Goal: Transaction & Acquisition: Register for event/course

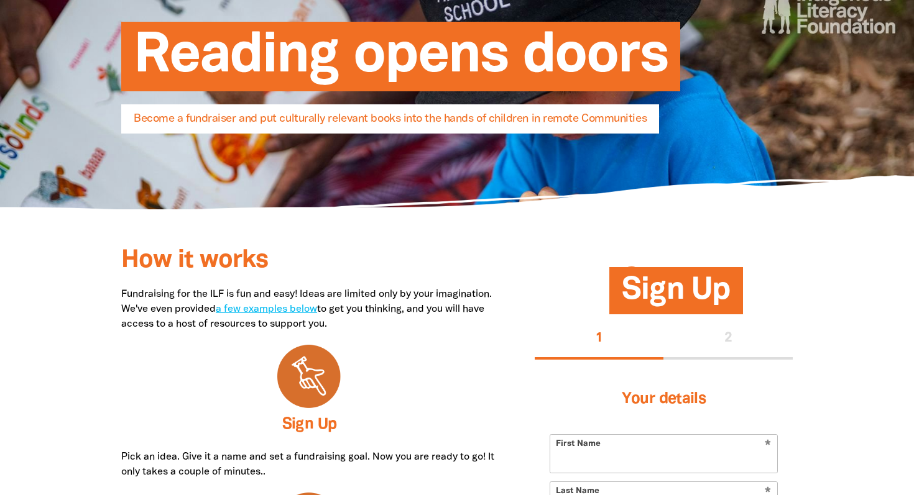
scroll to position [199, 0]
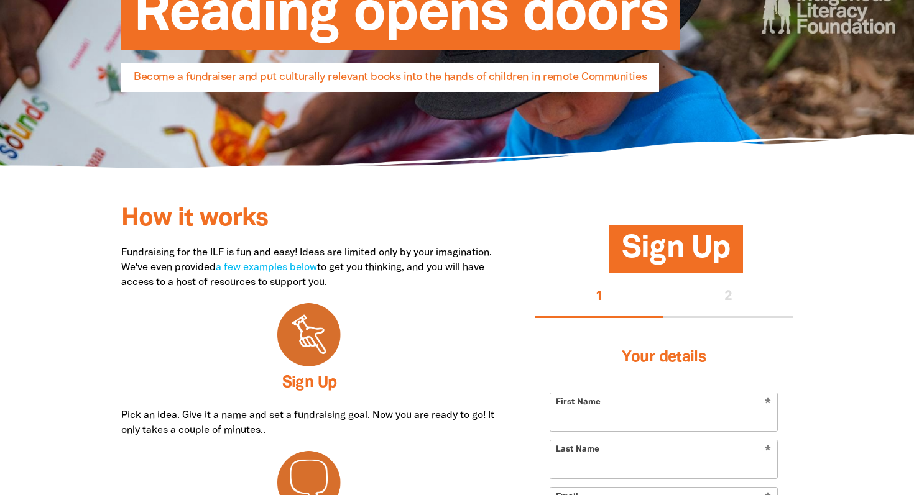
click at [443, 411] on p "Pick an idea. Give it a name and set a fundraising goal. Now you are ready to g…" at bounding box center [309, 423] width 376 height 30
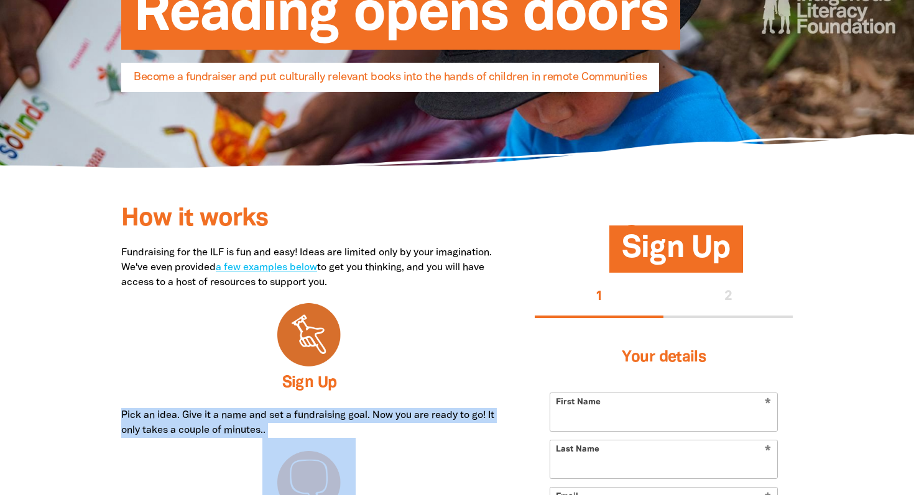
click at [443, 411] on p "Pick an idea. Give it a name and set a fundraising goal. Now you are ready to g…" at bounding box center [309, 423] width 376 height 30
click at [411, 424] on p "Pick an idea. Give it a name and set a fundraising goal. Now you are ready to g…" at bounding box center [309, 423] width 376 height 30
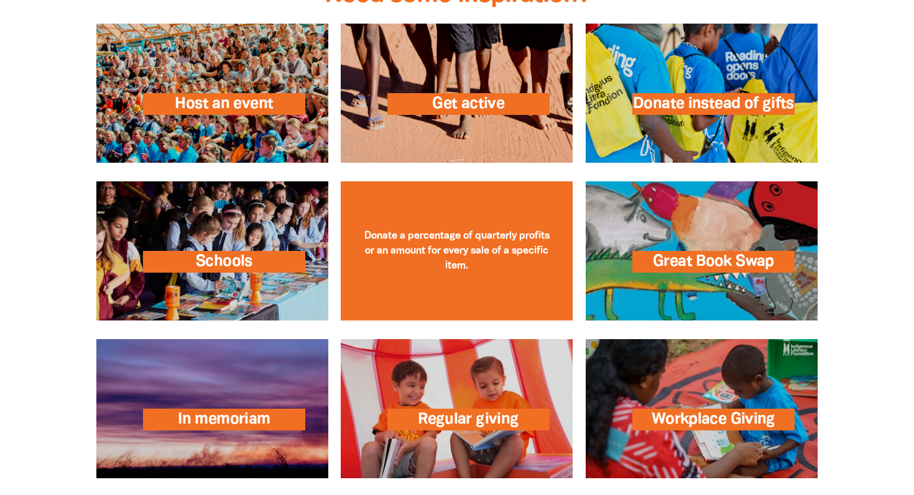
scroll to position [1801, 0]
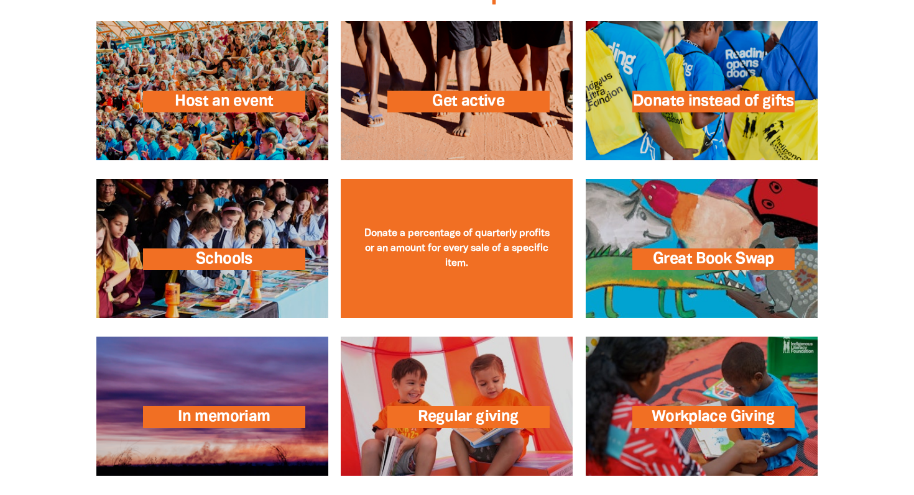
click at [420, 293] on link at bounding box center [457, 248] width 232 height 139
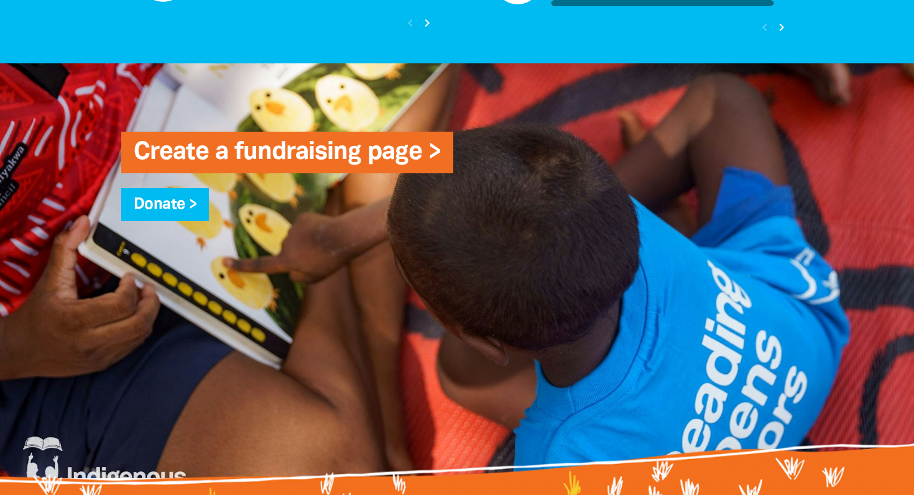
scroll to position [3236, 0]
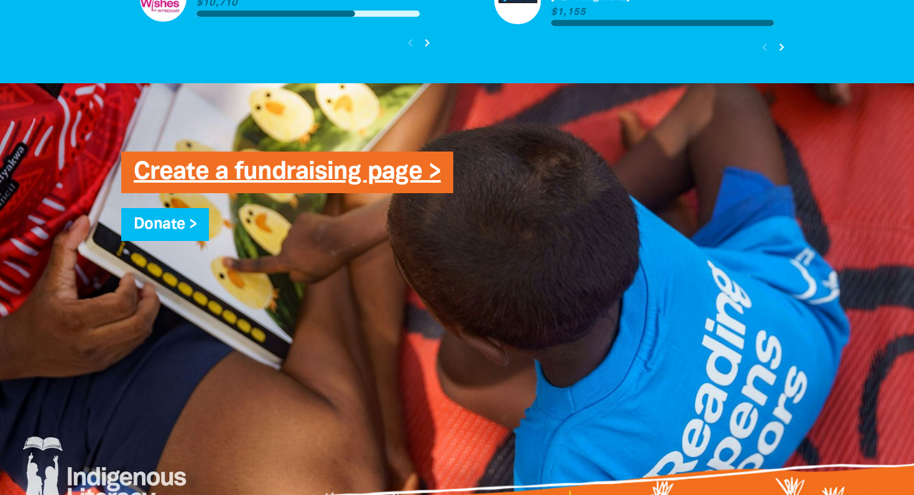
click at [237, 172] on link "Create a fundraising page >" at bounding box center [287, 172] width 307 height 23
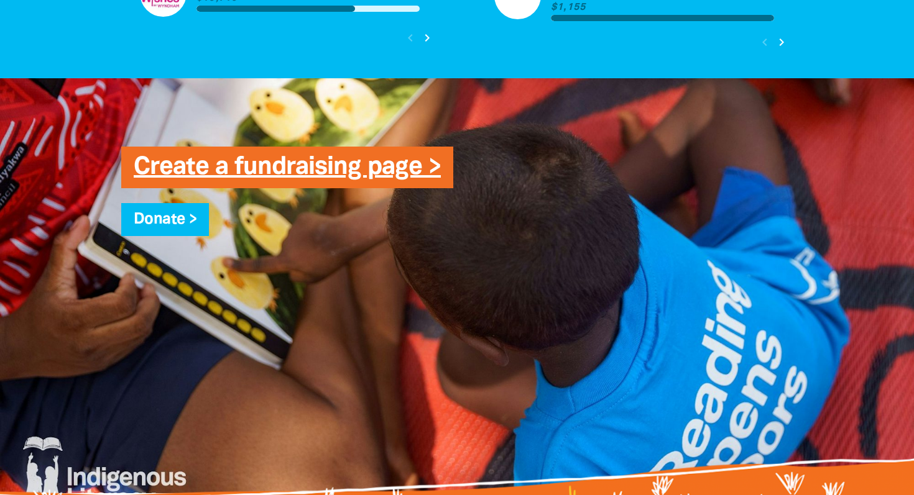
click at [237, 172] on link "Create a fundraising page >" at bounding box center [287, 167] width 307 height 23
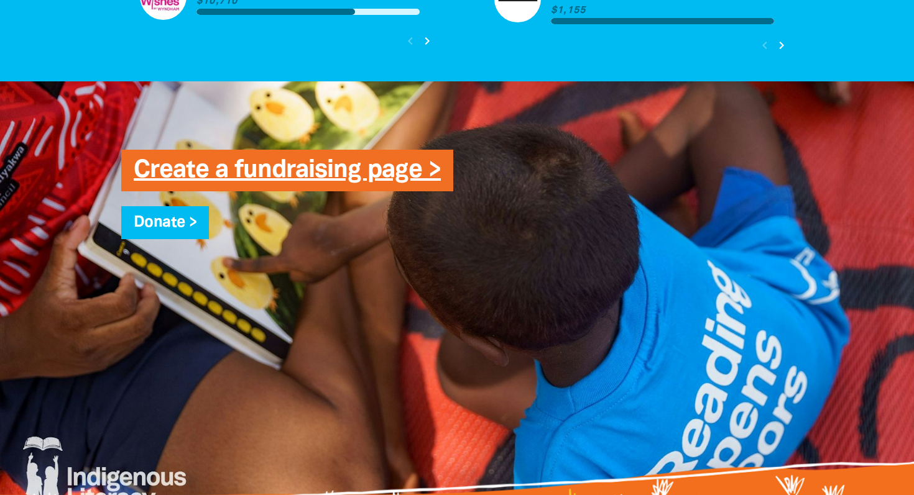
click at [237, 172] on link "Create a fundraising page >" at bounding box center [287, 170] width 307 height 23
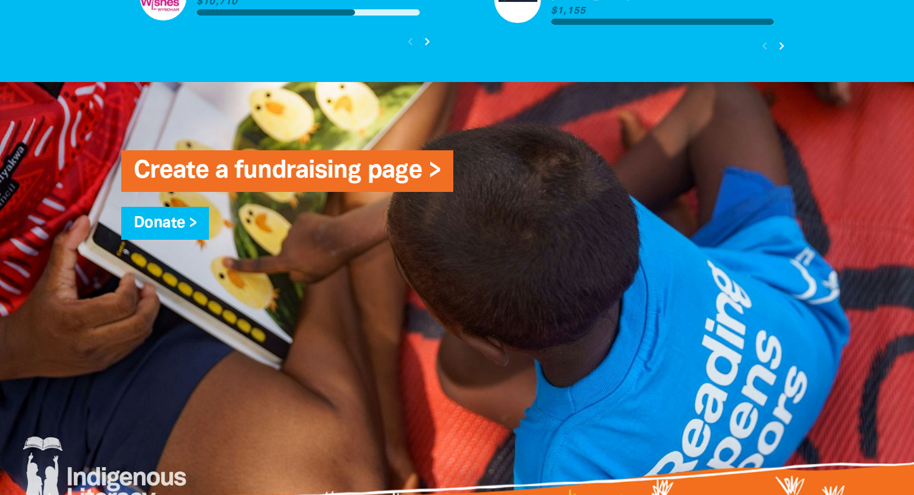
click at [260, 116] on div "Create a fundraising page > Donate >" at bounding box center [457, 289] width 746 height 415
click at [262, 168] on link "Create a fundraising page >" at bounding box center [287, 171] width 307 height 23
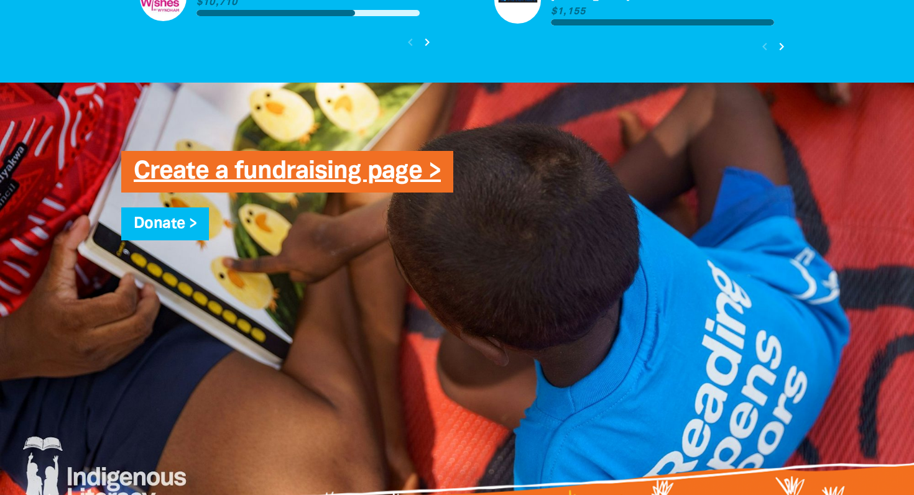
click at [262, 168] on link "Create a fundraising page >" at bounding box center [287, 171] width 307 height 23
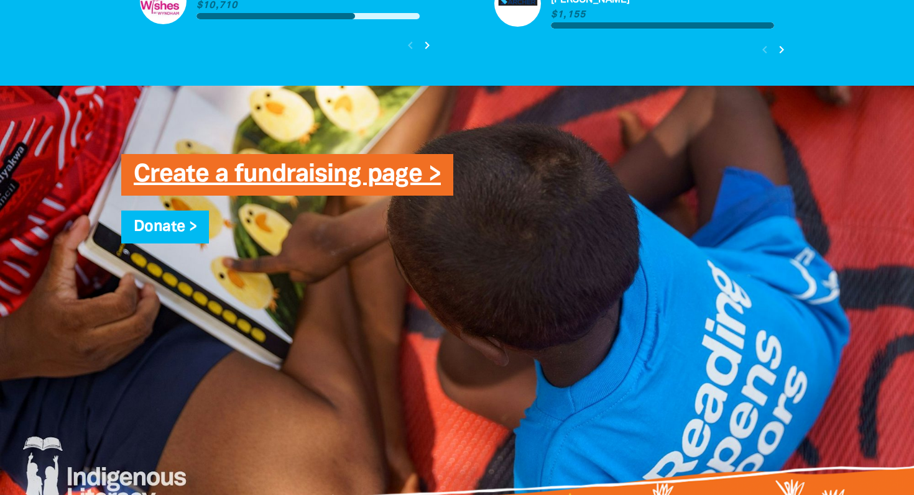
click at [262, 168] on link "Create a fundraising page >" at bounding box center [287, 174] width 307 height 23
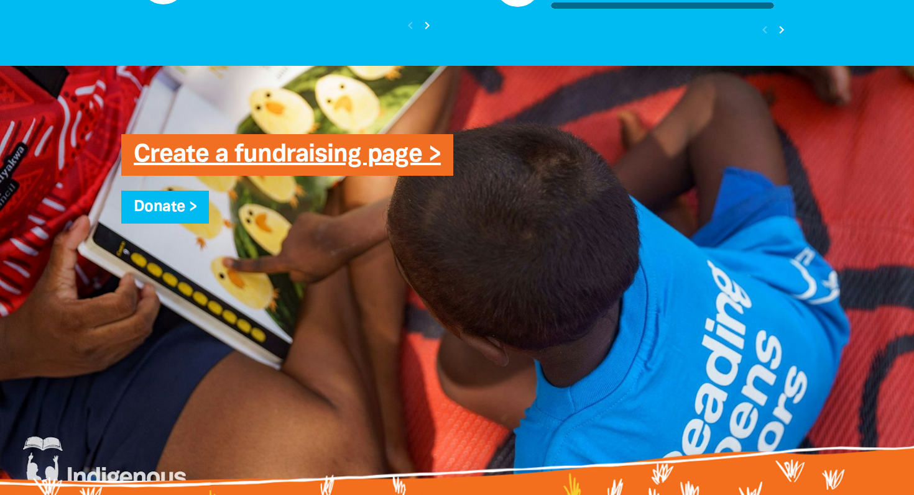
scroll to position [3226, 0]
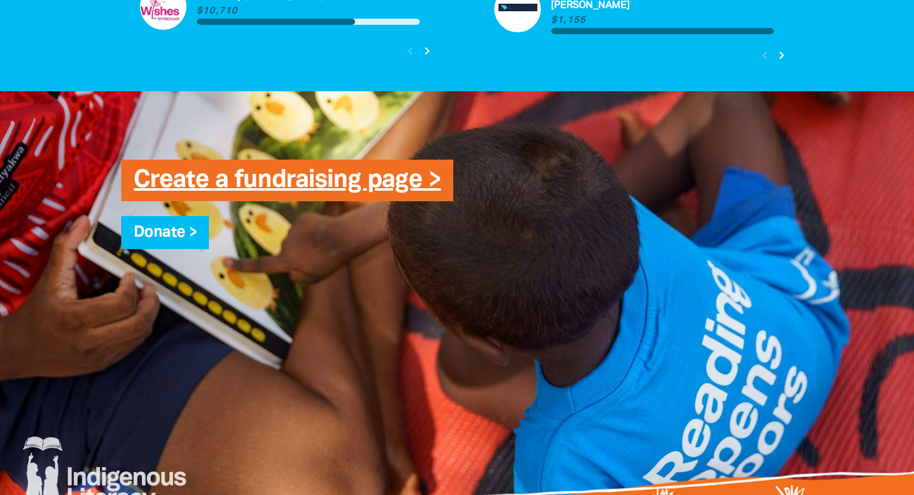
click at [388, 178] on link "Create a fundraising page >" at bounding box center [287, 180] width 307 height 23
click at [127, 186] on div "Create a fundraising page > Donate >" at bounding box center [457, 299] width 709 height 266
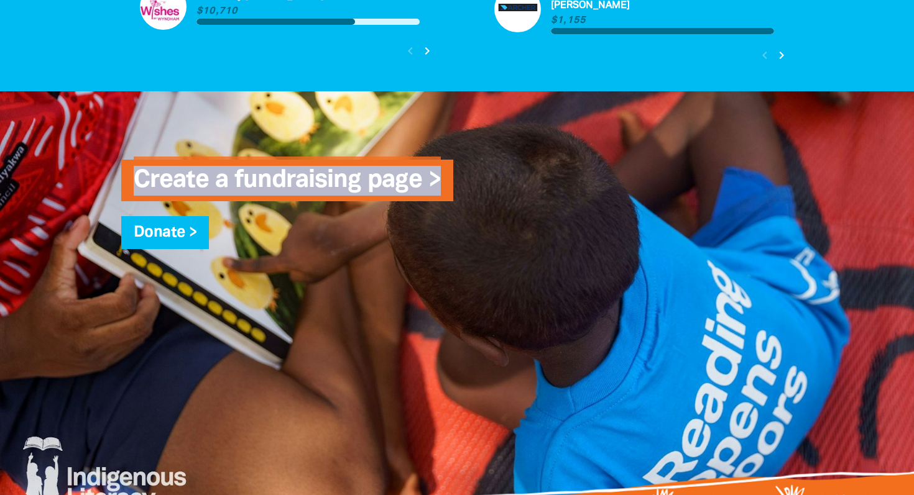
drag, startPoint x: 101, startPoint y: 172, endPoint x: 480, endPoint y: 171, distance: 379.7
click at [480, 171] on div "Create a fundraising page > Donate >" at bounding box center [457, 298] width 746 height 415
click at [489, 169] on h3 "Create a fundraising page >" at bounding box center [469, 181] width 671 height 30
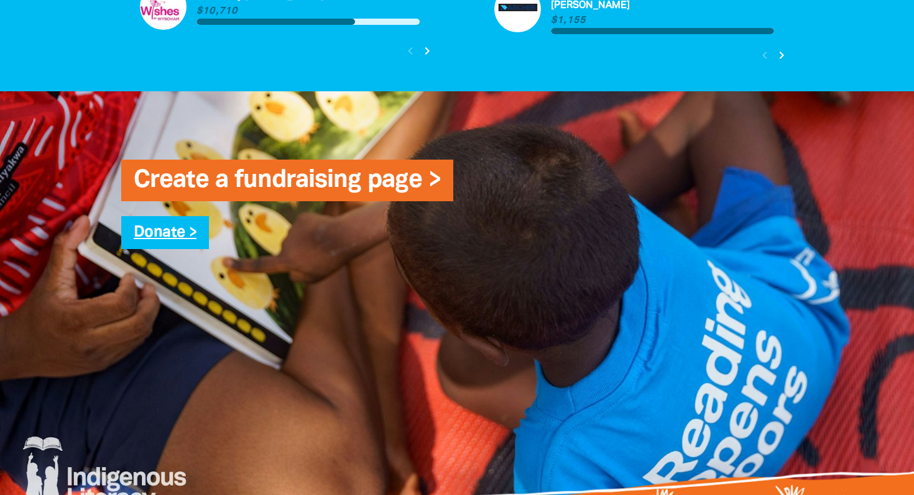
click at [176, 230] on link "Donate >" at bounding box center [165, 233] width 63 height 14
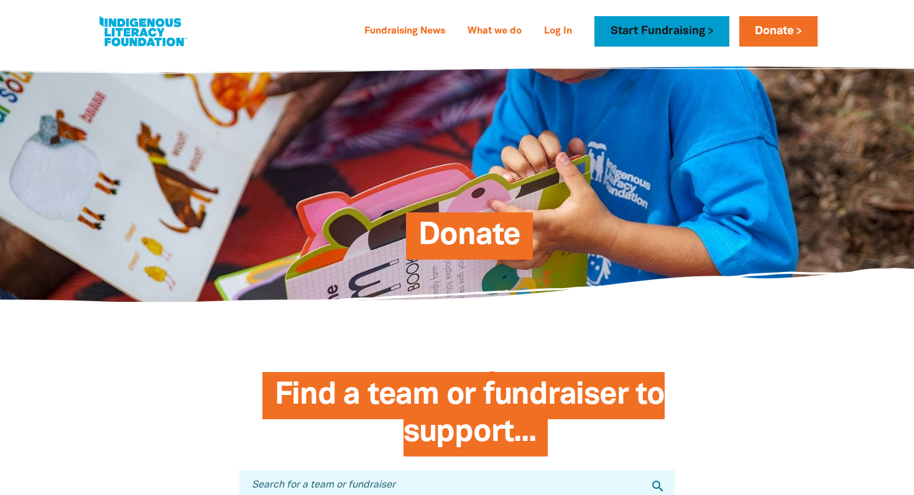
click at [644, 22] on link "Start Fundraising" at bounding box center [661, 31] width 134 height 30
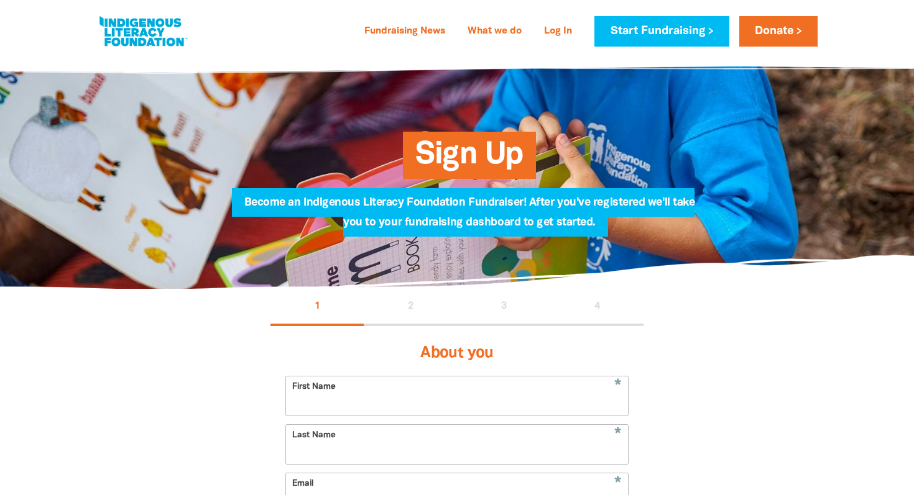
click at [411, 303] on div "1 2 3 4" at bounding box center [456, 307] width 373 height 37
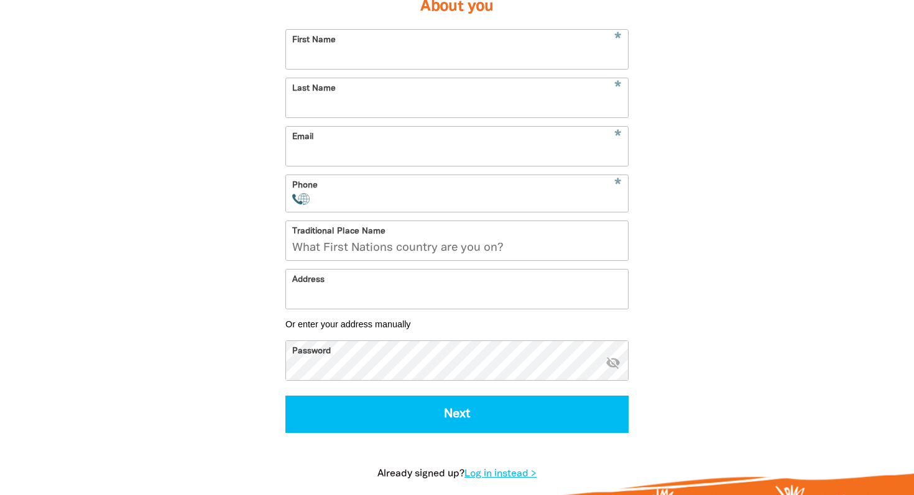
scroll to position [418, 0]
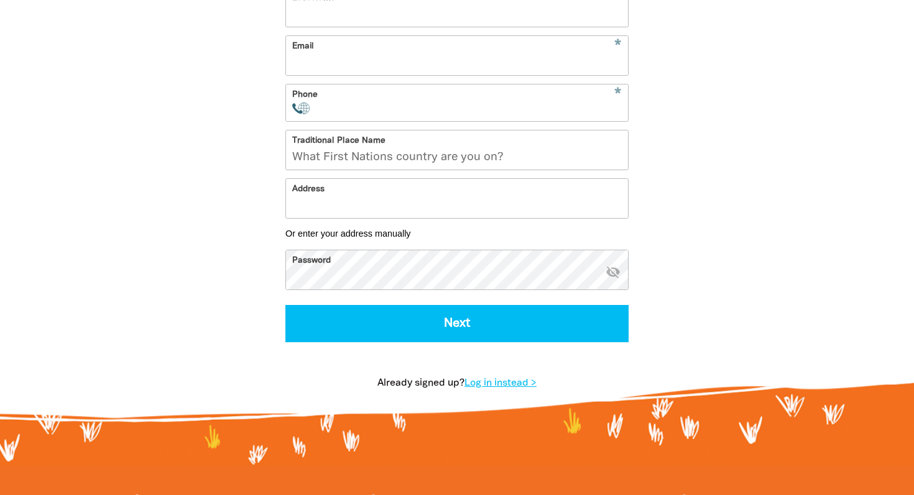
scroll to position [438, 0]
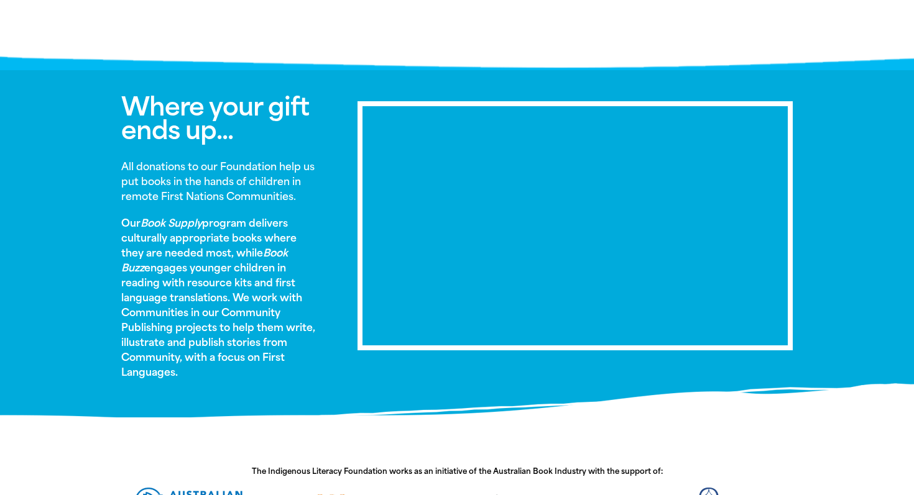
scroll to position [583, 0]
